Goal: Task Accomplishment & Management: Complete application form

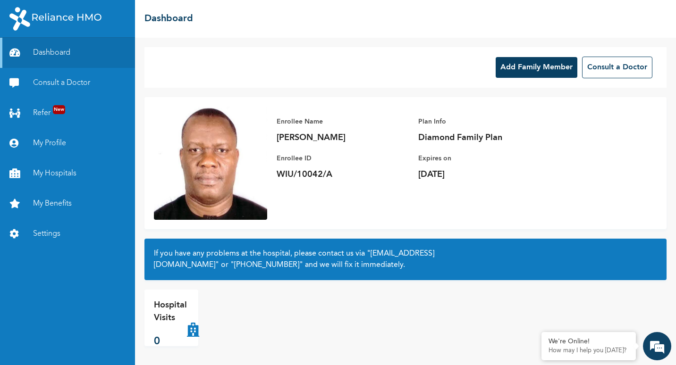
click at [350, 74] on div "Add Family Member Consult a Doctor" at bounding box center [405, 67] width 522 height 41
click at [46, 56] on link "Dashboard" at bounding box center [67, 53] width 135 height 30
click at [50, 148] on link "My Profile" at bounding box center [67, 143] width 135 height 30
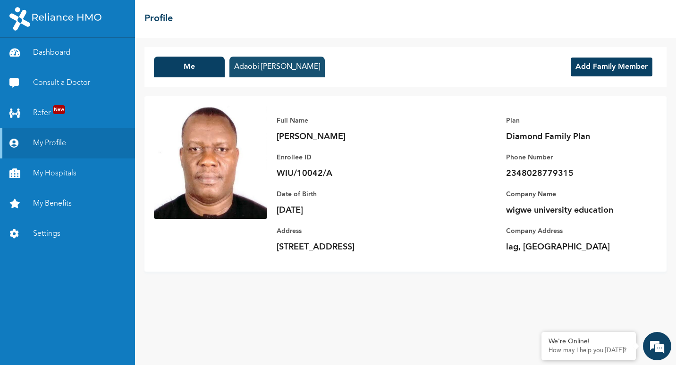
click at [267, 67] on button "Adaobi [PERSON_NAME]" at bounding box center [276, 67] width 95 height 21
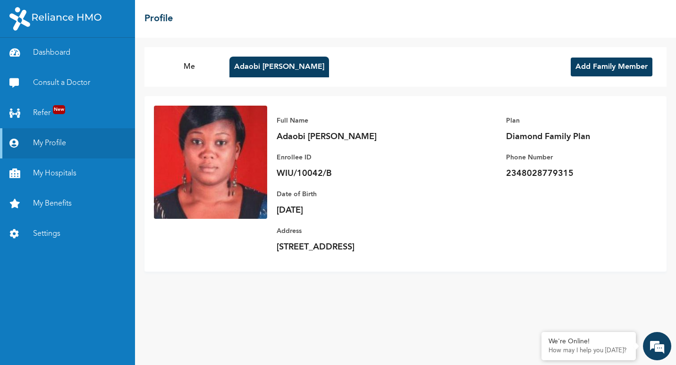
click at [524, 198] on div "Full Name [PERSON_NAME] [PERSON_NAME] Enrollee ID WIU/10042/B Plan Diamond Fami…" at bounding box center [462, 184] width 390 height 157
drag, startPoint x: 278, startPoint y: 64, endPoint x: 230, endPoint y: 295, distance: 235.7
click at [230, 295] on div "Me [PERSON_NAME] [PERSON_NAME] Add Family Member Full Name [PERSON_NAME] [PERSO…" at bounding box center [405, 202] width 541 height 328
click at [71, 79] on link "Consult a Doctor" at bounding box center [67, 83] width 135 height 30
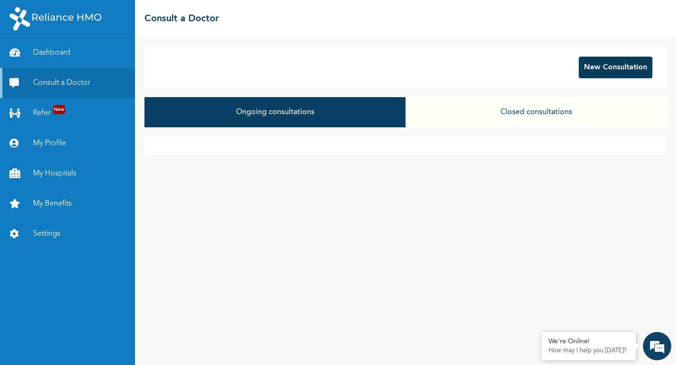
click at [605, 70] on button "New Consultation" at bounding box center [616, 68] width 74 height 22
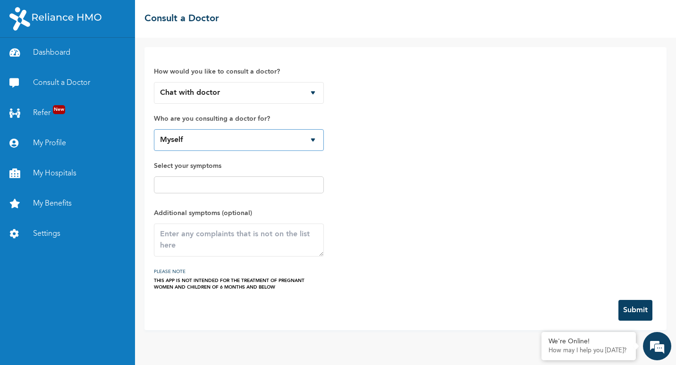
click at [311, 141] on select "Myself [PERSON_NAME] [PERSON_NAME]" at bounding box center [239, 140] width 170 height 22
select select "678335"
click at [154, 129] on select "Myself [PERSON_NAME] [PERSON_NAME]" at bounding box center [239, 140] width 170 height 22
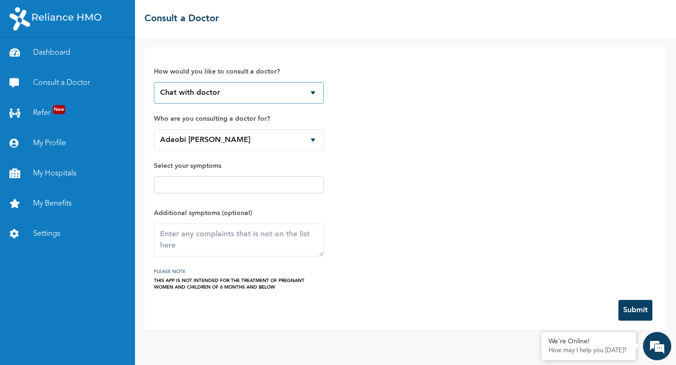
drag, startPoint x: 320, startPoint y: 88, endPoint x: 315, endPoint y: 89, distance: 4.8
click at [315, 89] on select "Chat with doctor Phone Call" at bounding box center [239, 93] width 170 height 22
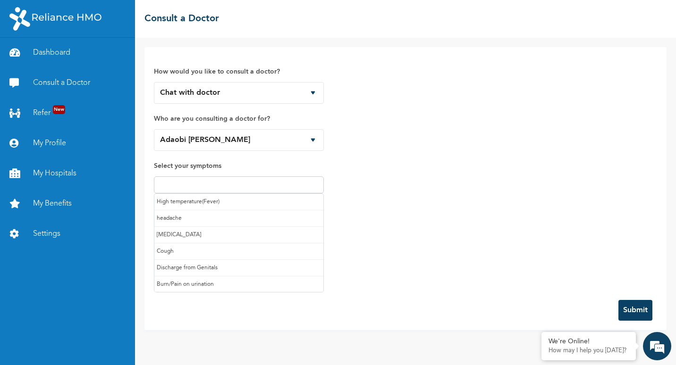
click at [237, 185] on input "text" at bounding box center [239, 184] width 164 height 11
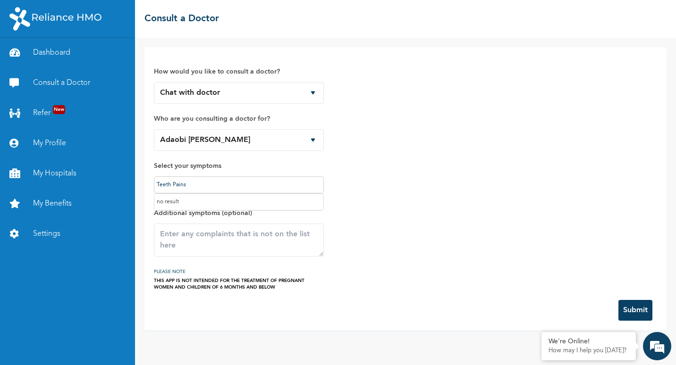
type input "Teeth Pains"
click at [246, 242] on textarea at bounding box center [239, 240] width 170 height 33
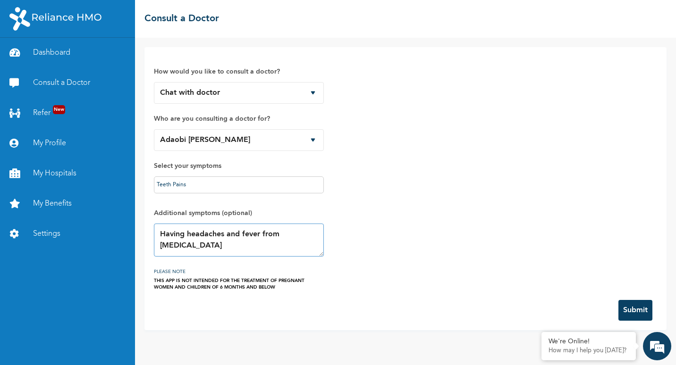
type textarea "Having headaches and fever from [MEDICAL_DATA]"
click at [633, 309] on button "Submit" at bounding box center [635, 310] width 34 height 21
